Goal: Navigation & Orientation: Find specific page/section

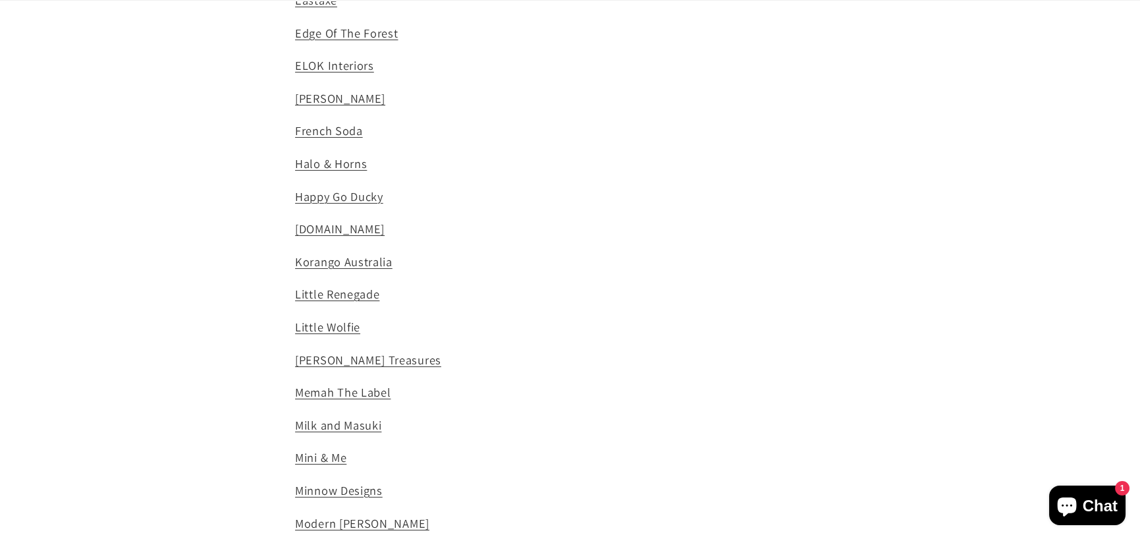
scroll to position [724, 0]
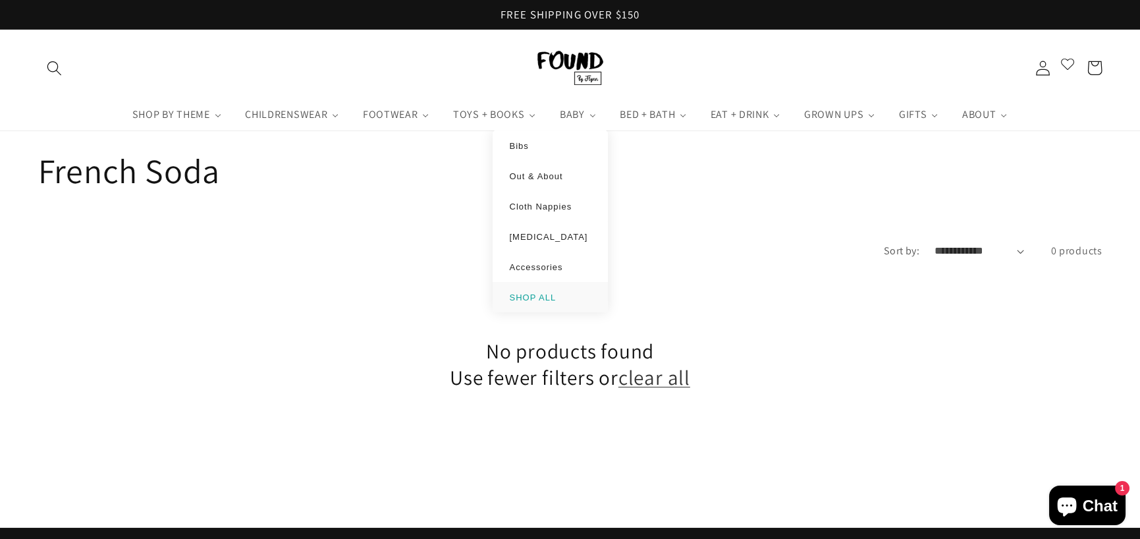
click at [555, 296] on link "SHOP ALL" at bounding box center [550, 297] width 89 height 11
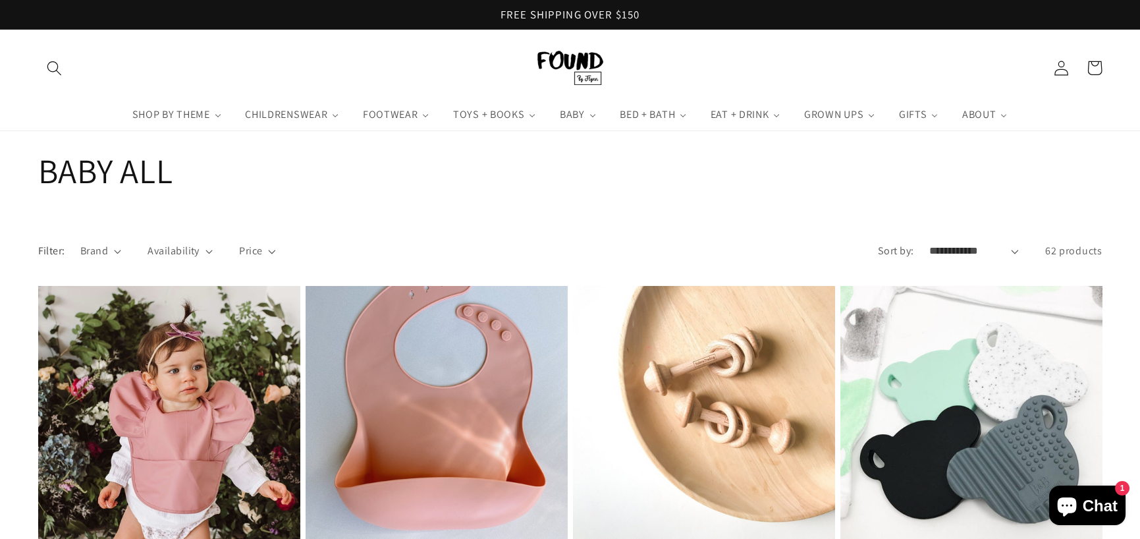
scroll to position [263, 0]
